Goal: Task Accomplishment & Management: Manage account settings

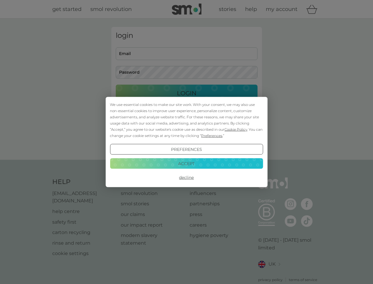
click at [236, 129] on span "Cookie Policy" at bounding box center [236, 129] width 23 height 4
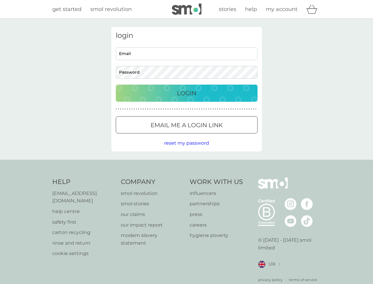
click at [211, 135] on div "login Email Password Login ● ● ● ● ● ● ● ● ● ● ● ● ● ● ● ● ● ● ● ● ● ● ● ● ● ● …" at bounding box center [186, 89] width 151 height 124
click at [187, 149] on div "login Email Password Login ● ● ● ● ● ● ● ● ● ● ● ● ● ● ● ● ● ● ● ● ● ● ● ● ● ● …" at bounding box center [186, 89] width 151 height 124
click at [187, 177] on div "Help [EMAIL_ADDRESS][DOMAIN_NAME] help centre safety first carton recycling rin…" at bounding box center [186, 229] width 269 height 105
click at [187, 163] on div "Help [EMAIL_ADDRESS][DOMAIN_NAME] help centre safety first carton recycling rin…" at bounding box center [186, 230] width 373 height 140
